Goal: Information Seeking & Learning: Understand process/instructions

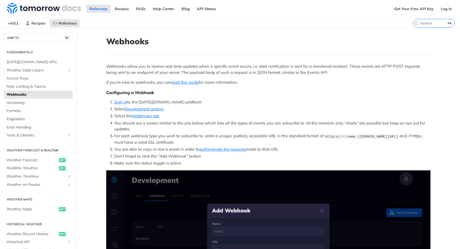
scroll to position [105, 0]
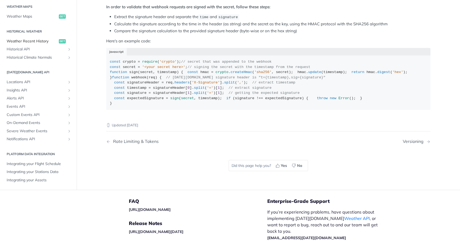
click at [43, 44] on span "Weather Recent History" at bounding box center [32, 41] width 51 height 5
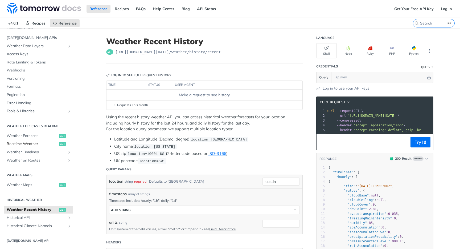
scroll to position [21, 0]
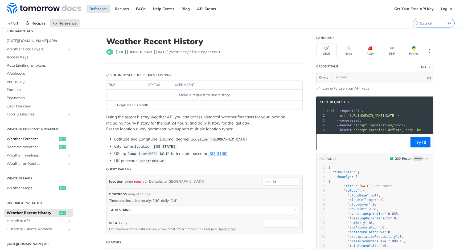
click at [24, 137] on span "Weather Forecast" at bounding box center [32, 138] width 51 height 5
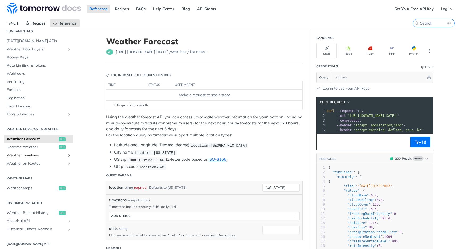
click at [31, 156] on span "Weather Timelines" at bounding box center [36, 155] width 59 height 5
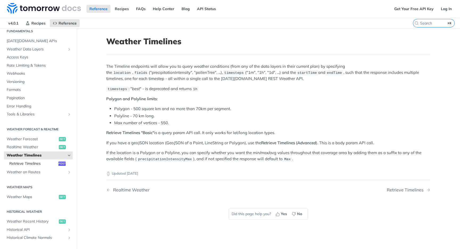
click at [27, 163] on span "Retrieve Timelines" at bounding box center [33, 163] width 48 height 5
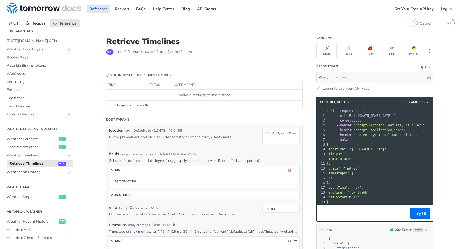
scroll to position [6, 0]
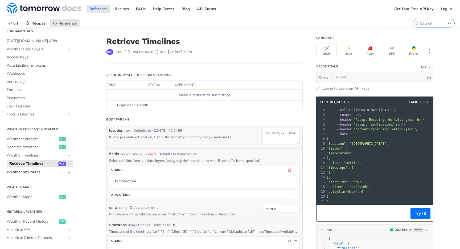
click at [34, 169] on span "Weather on Routes" at bounding box center [36, 171] width 59 height 5
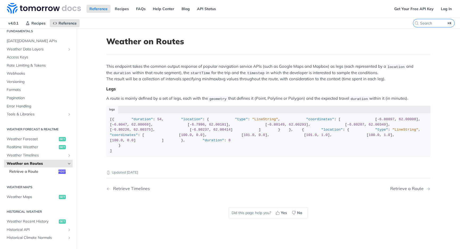
click at [31, 171] on span "Retrieve a Route" at bounding box center [33, 171] width 48 height 5
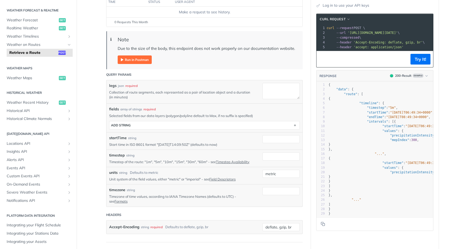
scroll to position [113, 0]
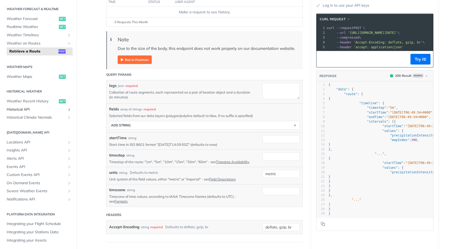
click at [25, 111] on span "Historical API" at bounding box center [36, 109] width 59 height 5
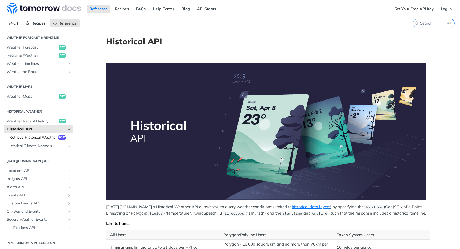
click at [25, 139] on span "Retrieve Historical Weather" at bounding box center [33, 137] width 48 height 5
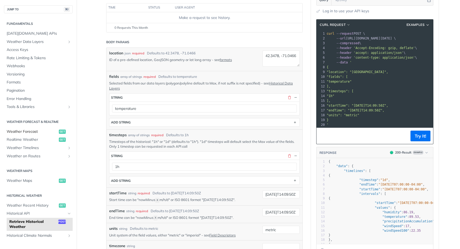
click at [32, 133] on span "Weather Forecast" at bounding box center [32, 131] width 51 height 5
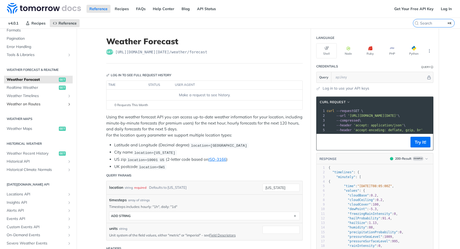
scroll to position [100, 0]
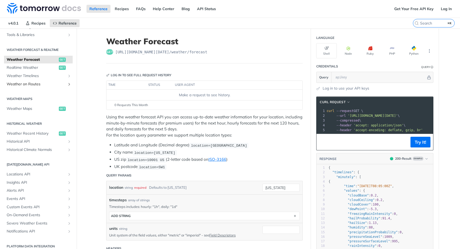
click at [48, 86] on span "Weather on Routes" at bounding box center [36, 83] width 59 height 5
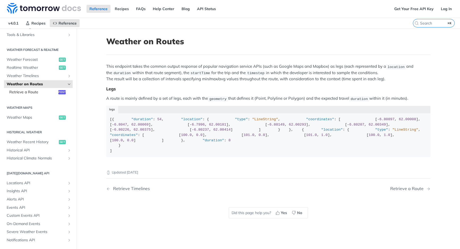
click at [38, 92] on span "Retrieve a Route" at bounding box center [33, 91] width 48 height 5
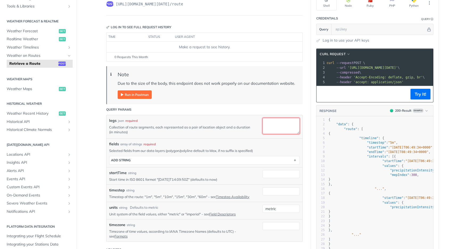
click at [280, 130] on textarea "legs" at bounding box center [281, 126] width 37 height 16
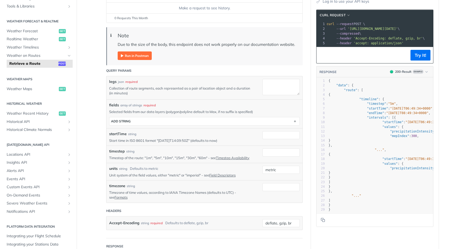
click at [174, 96] on div "legs json required Collection of route segments, each represented as a pair of …" at bounding box center [204, 88] width 191 height 18
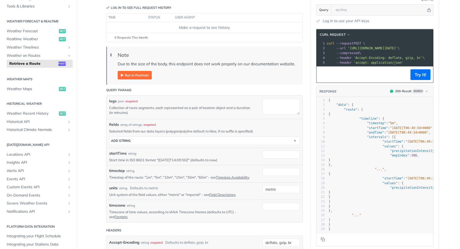
click at [139, 76] on img "Expand image" at bounding box center [135, 75] width 34 height 9
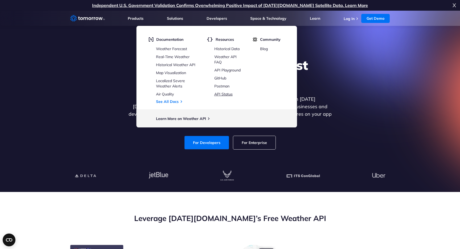
click at [225, 94] on link "API Status" at bounding box center [223, 94] width 18 height 5
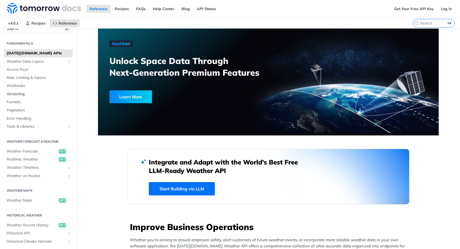
scroll to position [9, 0]
click at [22, 84] on span "Webhooks" at bounding box center [39, 85] width 65 height 5
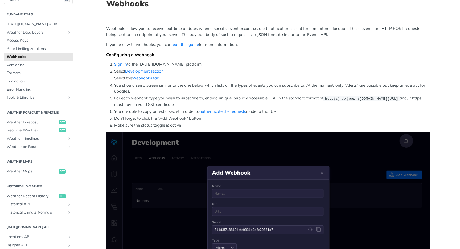
scroll to position [37, 0]
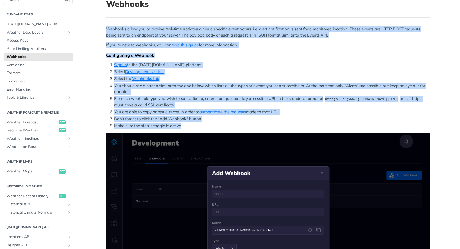
drag, startPoint x: 201, startPoint y: 124, endPoint x: 111, endPoint y: 20, distance: 136.9
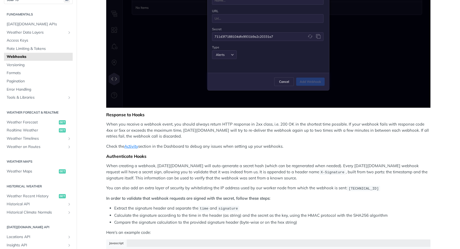
scroll to position [0, 0]
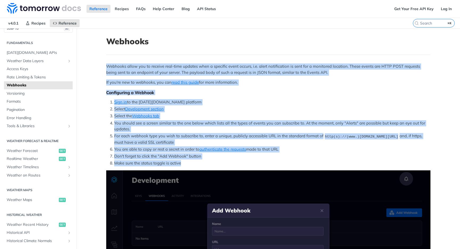
click at [309, 125] on li "You should see a screen similar to the one below which lists all the types of e…" at bounding box center [272, 126] width 316 height 12
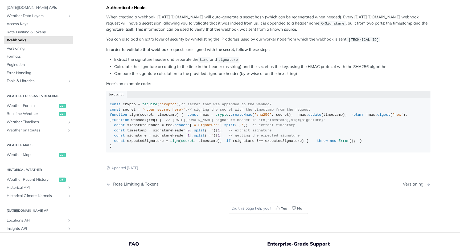
scroll to position [397, 0]
